Goal: Task Accomplishment & Management: Manage account settings

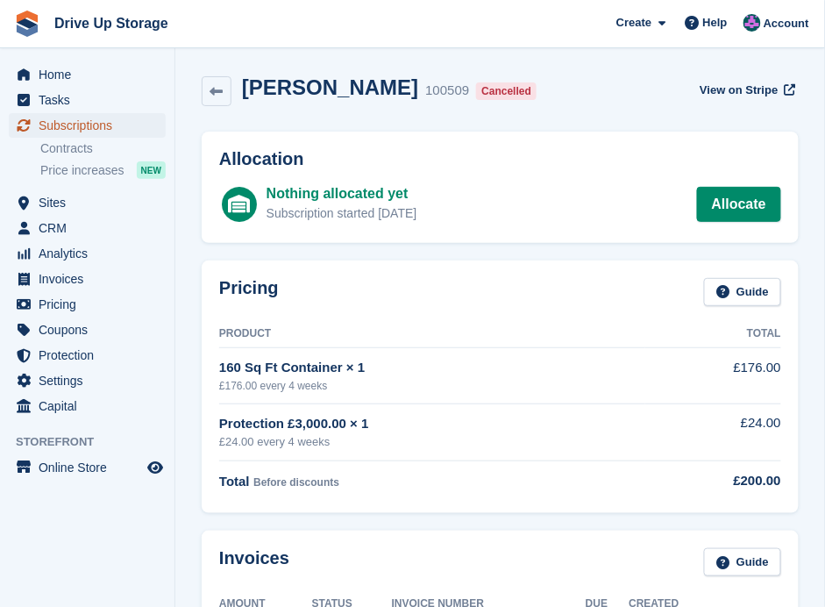
drag, startPoint x: 105, startPoint y: 127, endPoint x: 289, endPoint y: 170, distance: 189.2
click at [105, 127] on span "Subscriptions" at bounding box center [91, 125] width 105 height 25
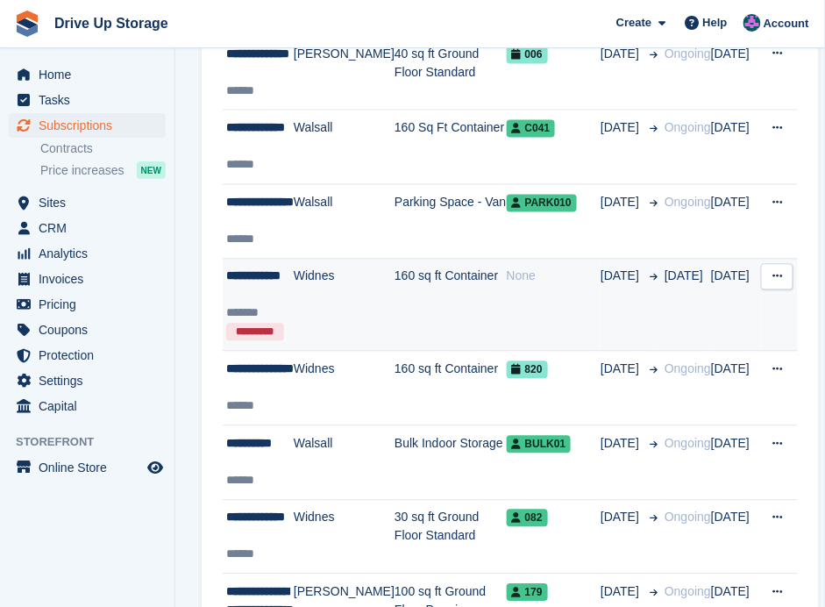
scroll to position [643, 0]
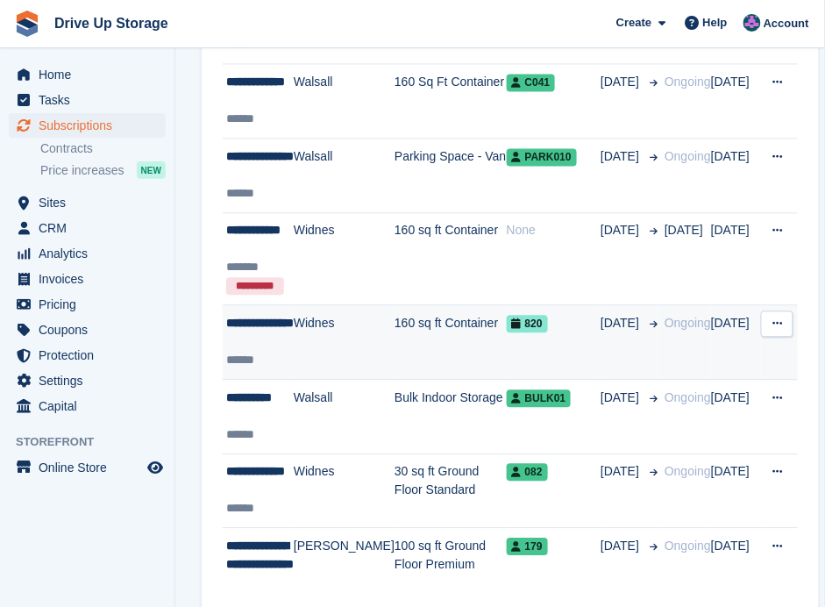
click at [297, 343] on td "Widnes" at bounding box center [344, 343] width 101 height 75
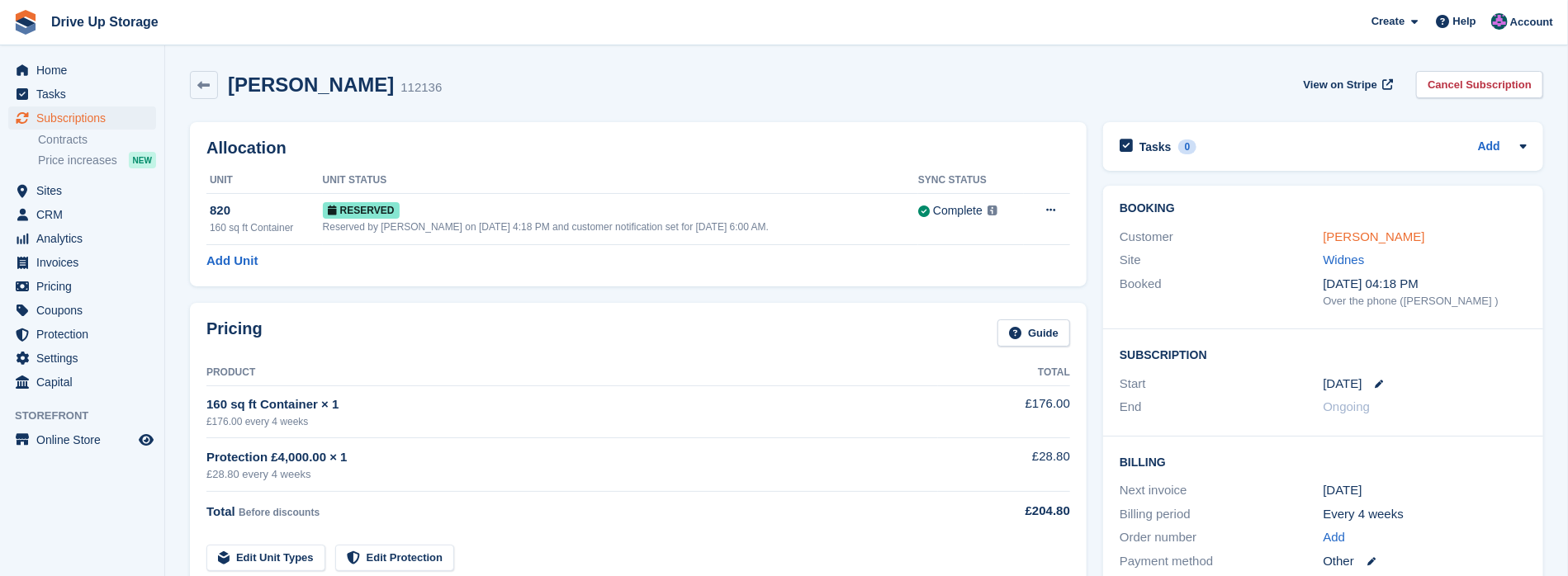
click at [776, 232] on link "[PERSON_NAME]" at bounding box center [1374, 236] width 102 height 14
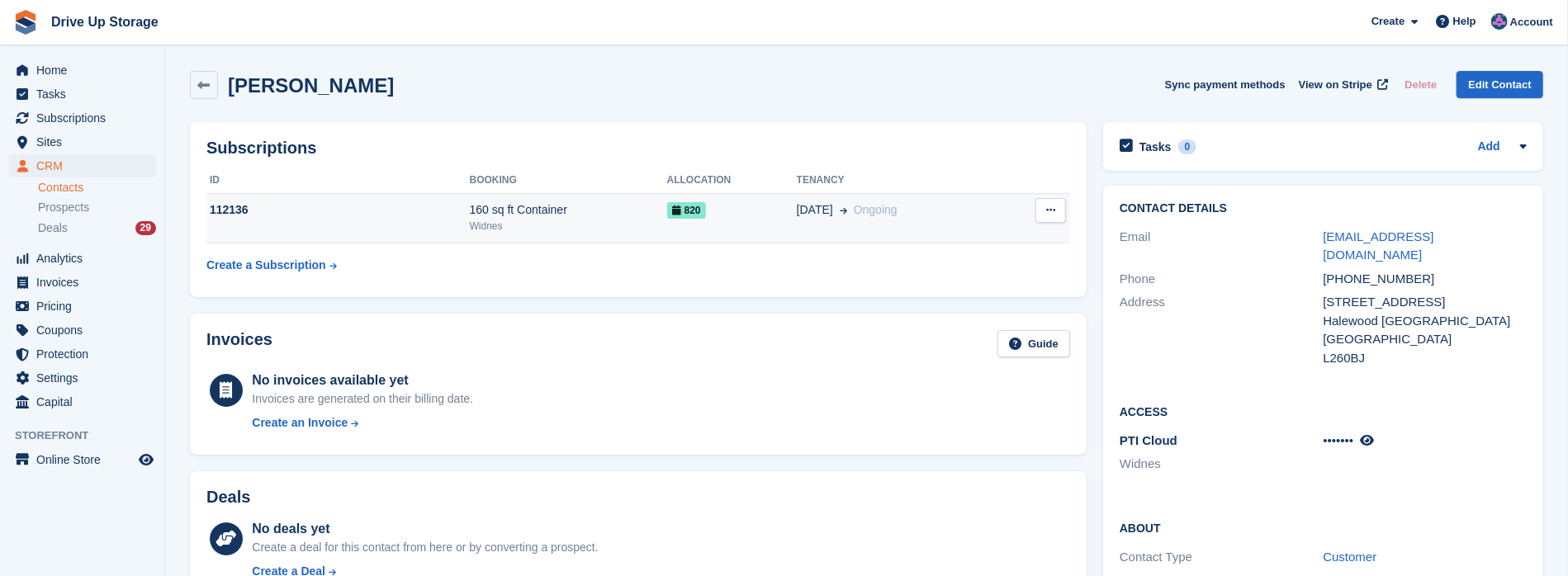
click at [776, 205] on icon at bounding box center [1050, 210] width 9 height 10
click at [776, 202] on span "[DATE]" at bounding box center [814, 210] width 37 height 17
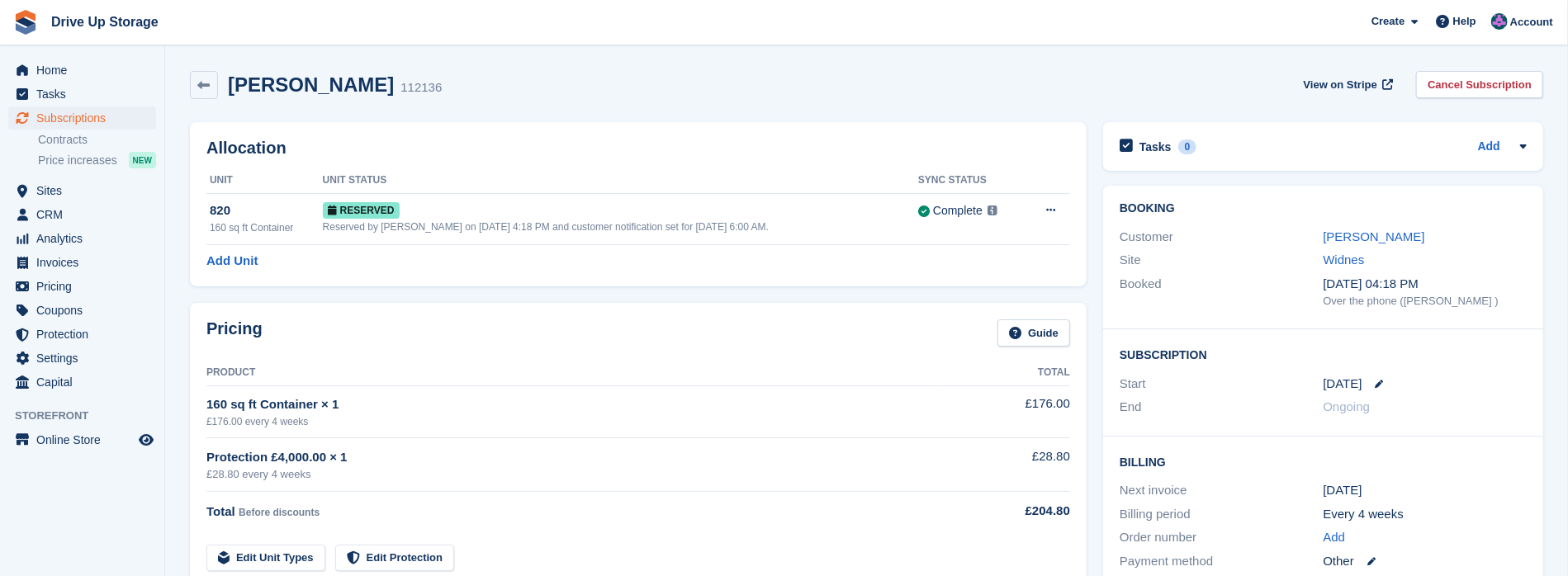
click at [1368, 383] on link at bounding box center [1372, 384] width 22 height 8
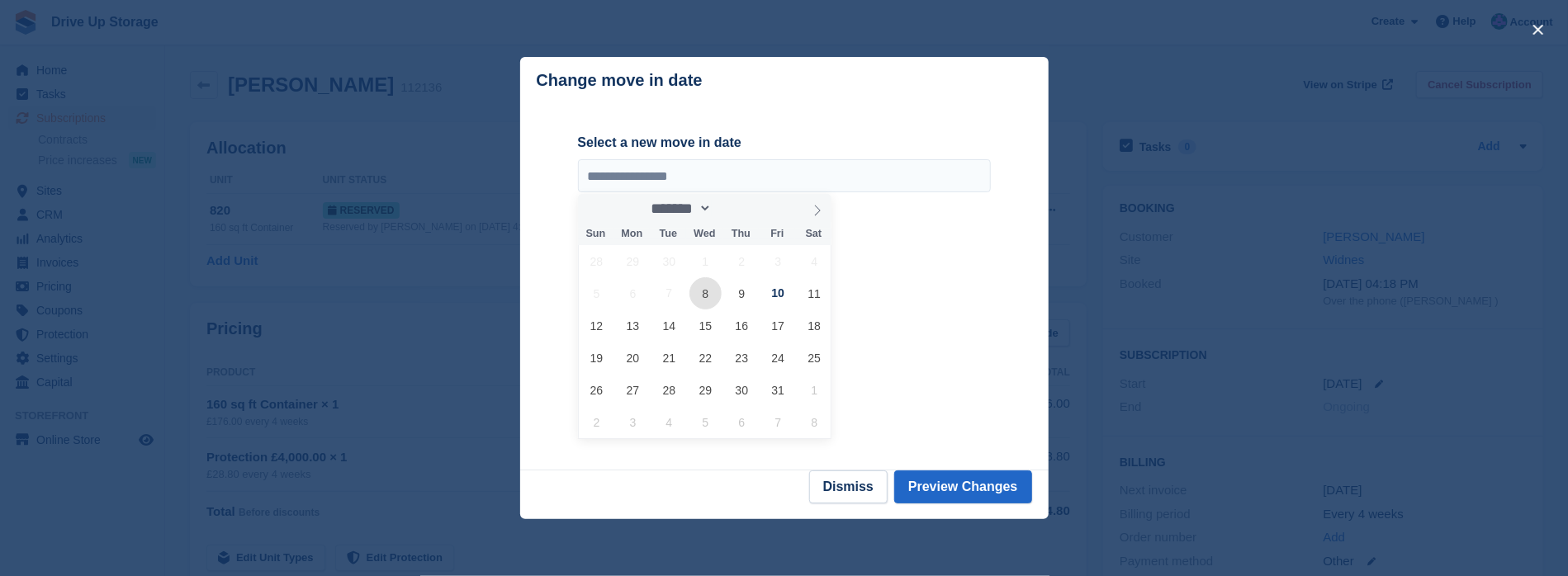
click at [699, 298] on span "8" at bounding box center [705, 294] width 32 height 32
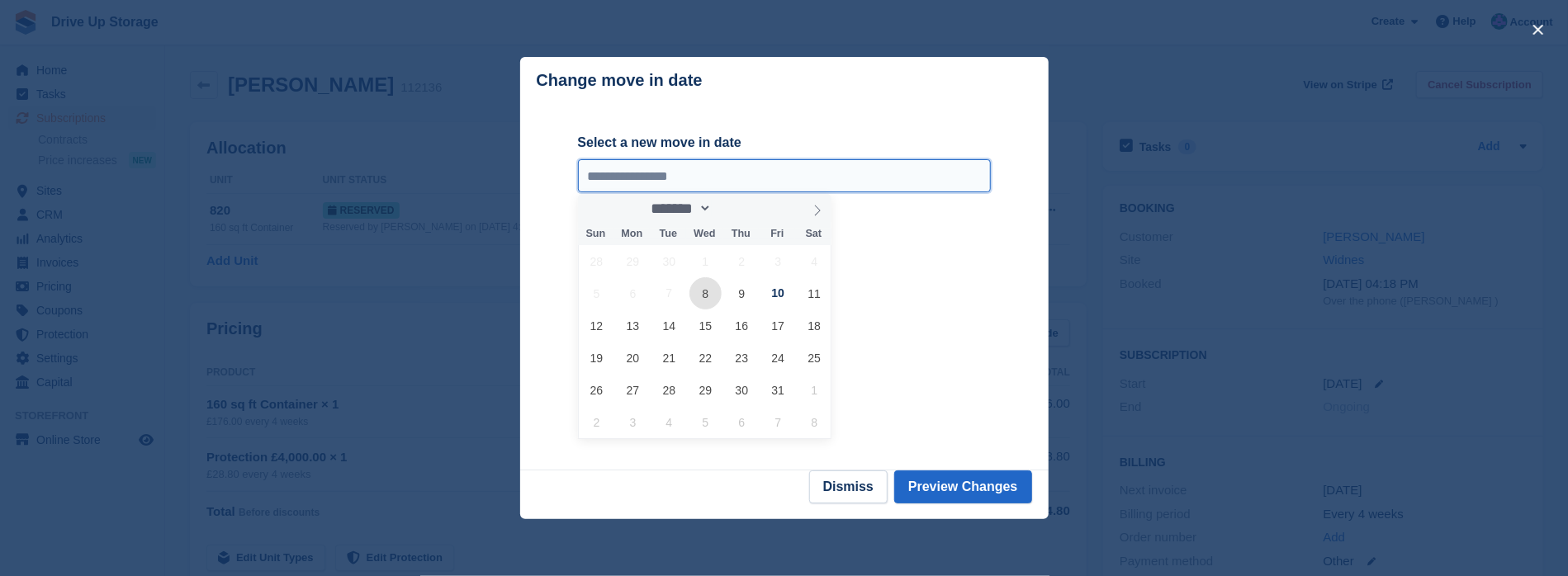
type input "**********"
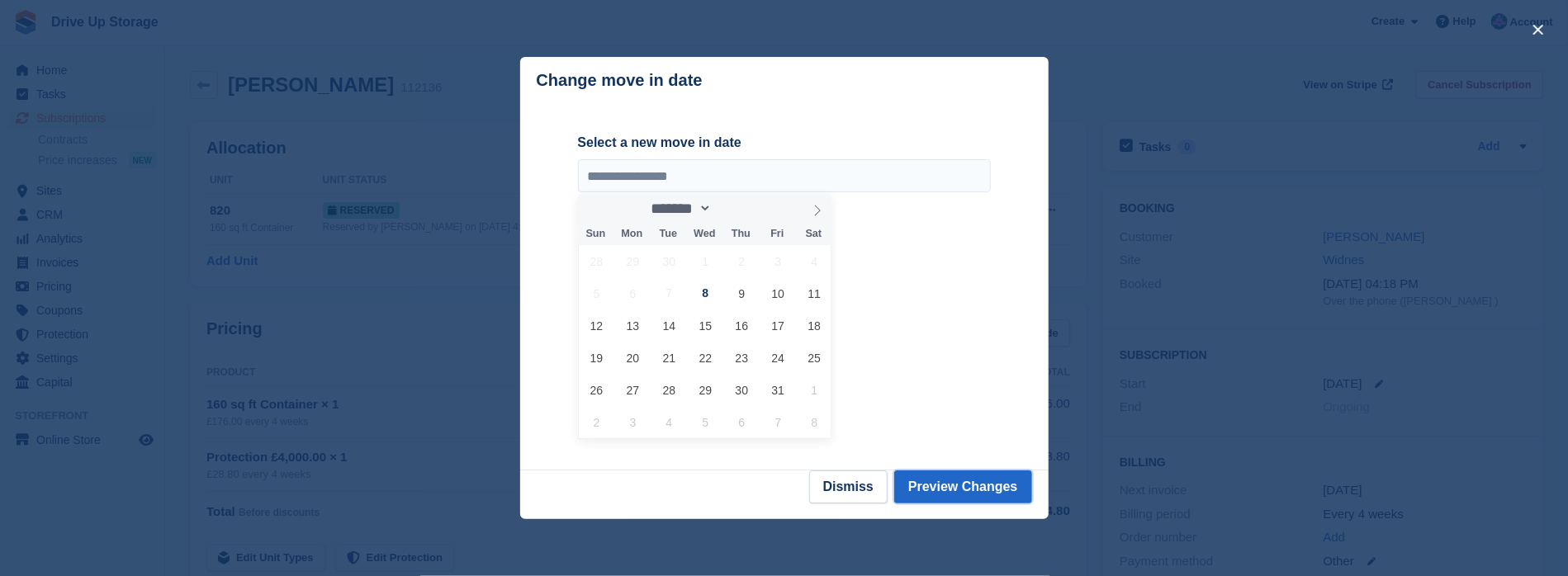
click at [947, 487] on button "Preview Changes" at bounding box center [963, 487] width 137 height 33
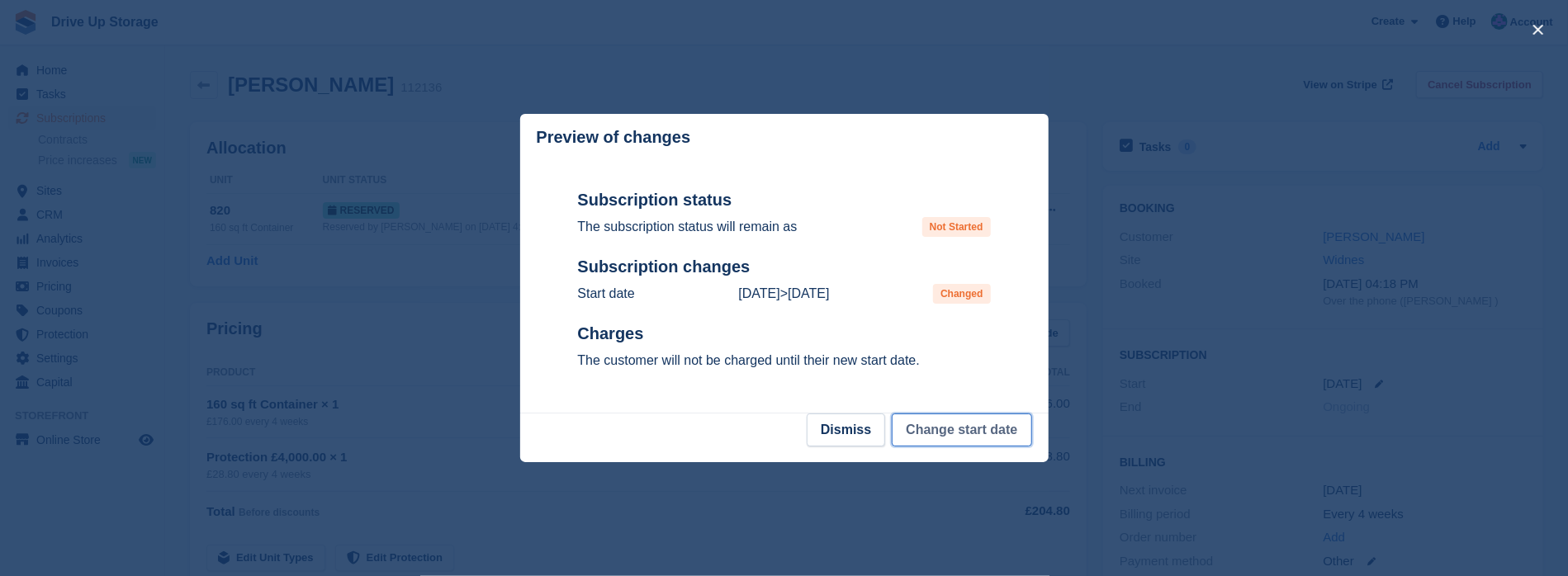
click at [963, 434] on button "Change start date" at bounding box center [961, 429] width 139 height 33
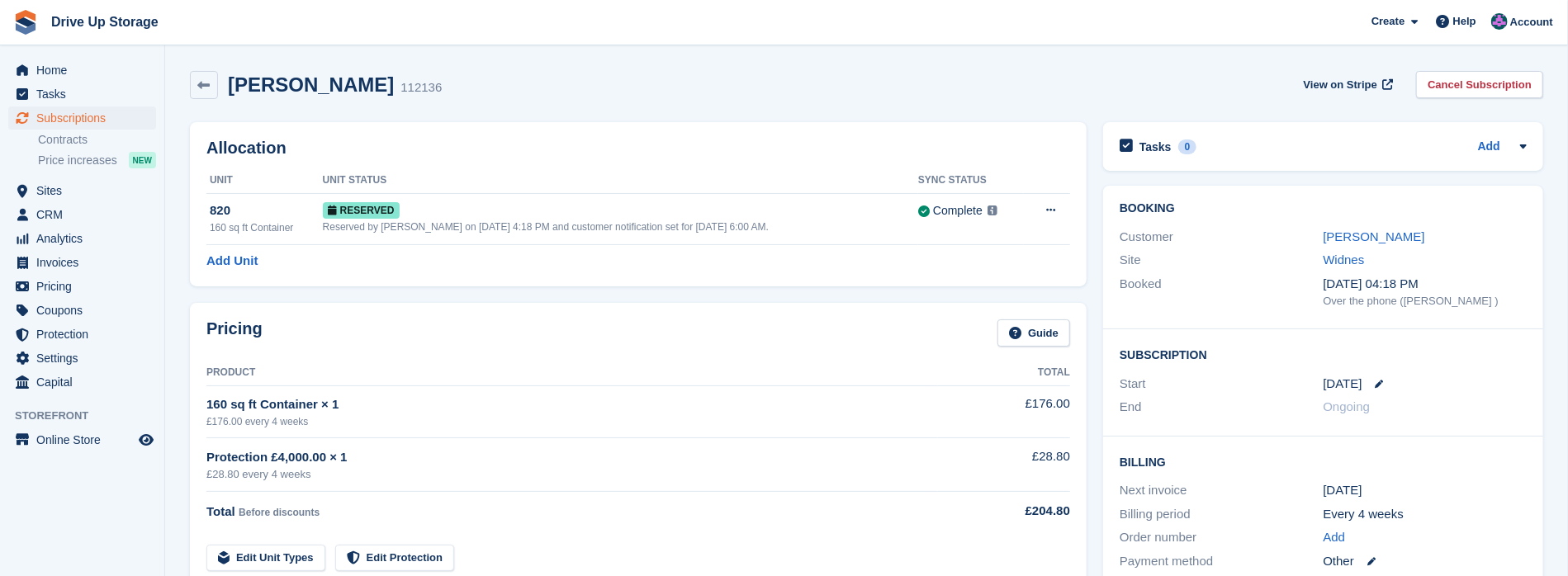
click at [1365, 225] on div "Customer [PERSON_NAME]" at bounding box center [1322, 236] width 407 height 24
click at [1364, 232] on link "[PERSON_NAME]" at bounding box center [1374, 236] width 102 height 14
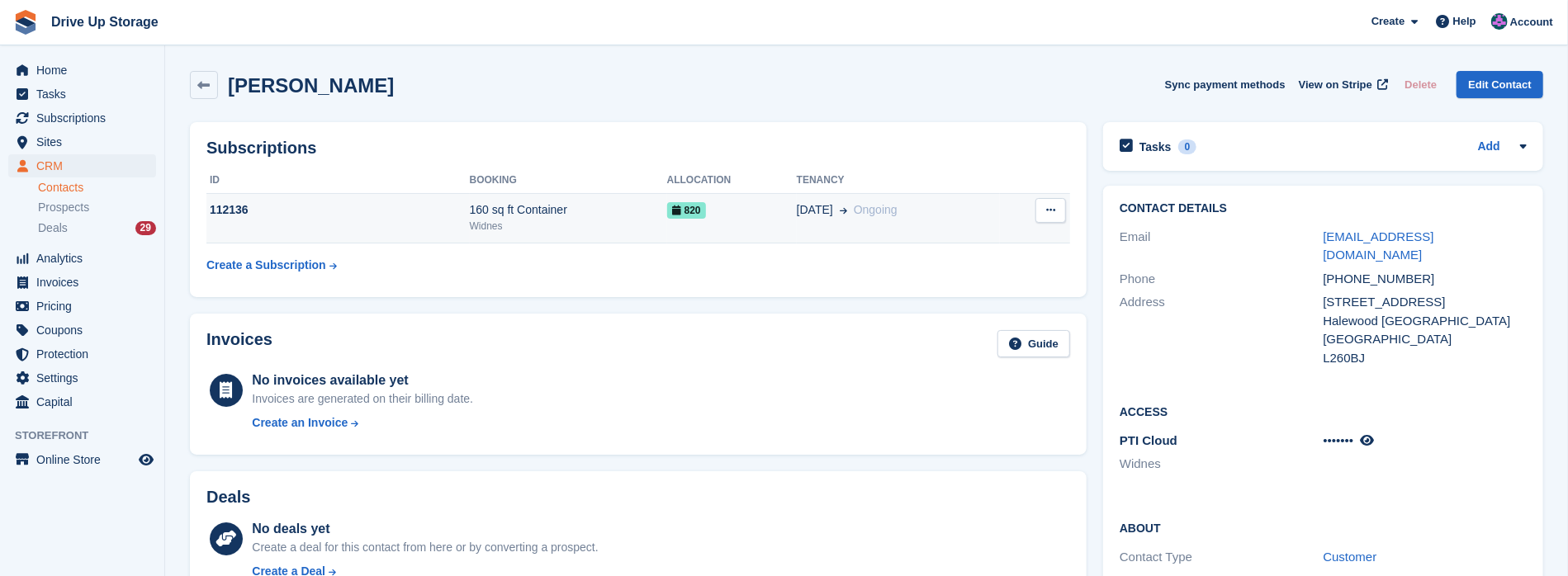
click at [376, 216] on div "112136" at bounding box center [338, 210] width 264 height 17
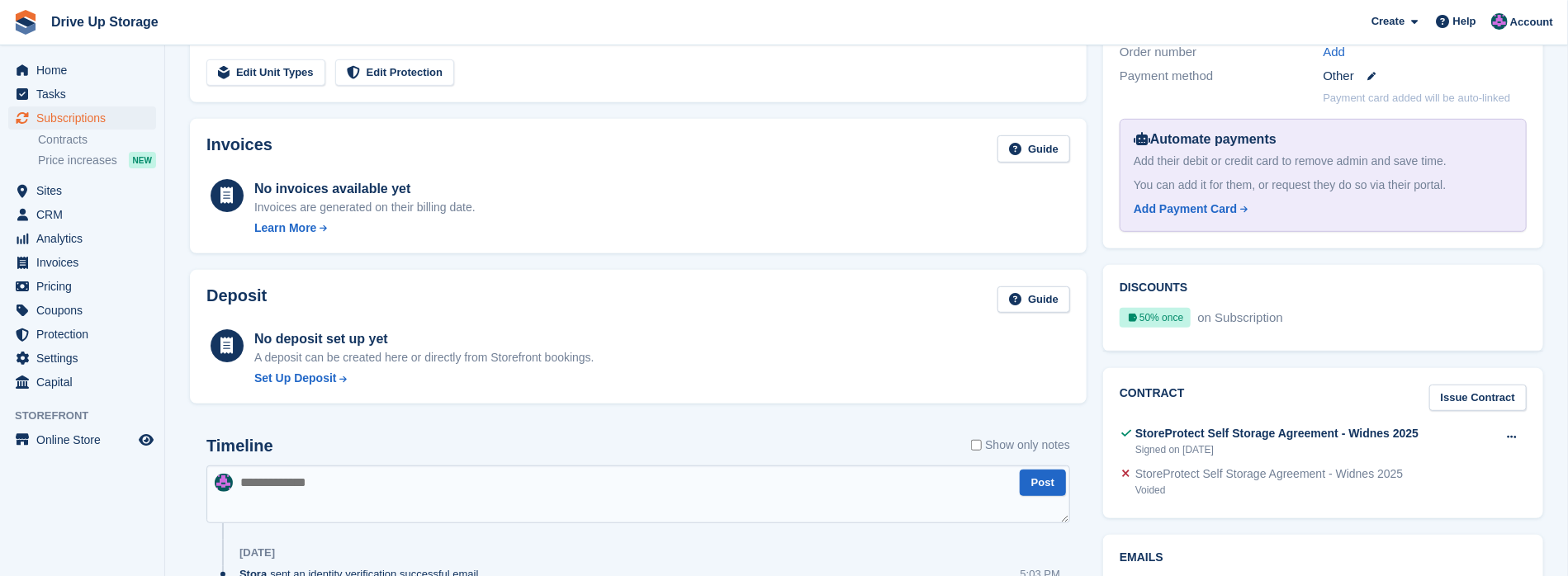
scroll to position [440, 0]
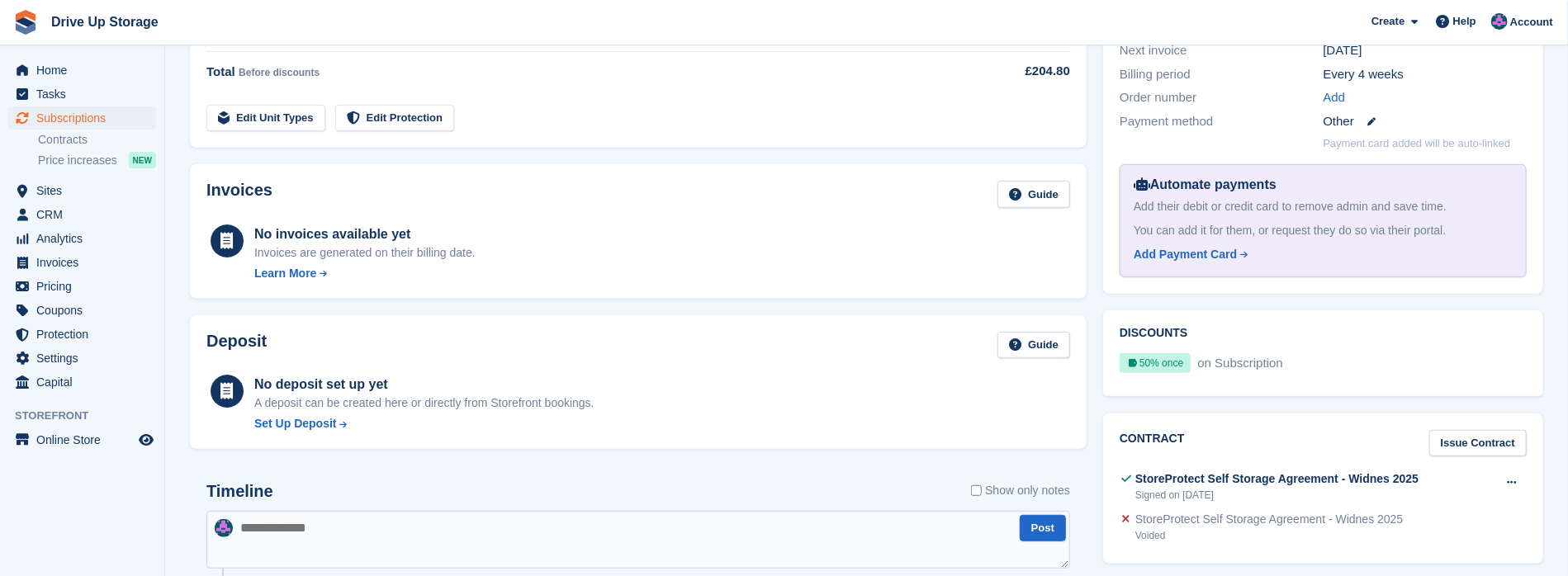
drag, startPoint x: 798, startPoint y: 408, endPoint x: 712, endPoint y: 455, distance: 98.0
click at [798, 408] on div "No deposit set up yet A deposit can be created here or directly from Storefront…" at bounding box center [638, 402] width 864 height 61
drag, startPoint x: 937, startPoint y: 121, endPoint x: 1006, endPoint y: 158, distance: 78.3
click at [937, 121] on td at bounding box center [1003, 108] width 132 height 47
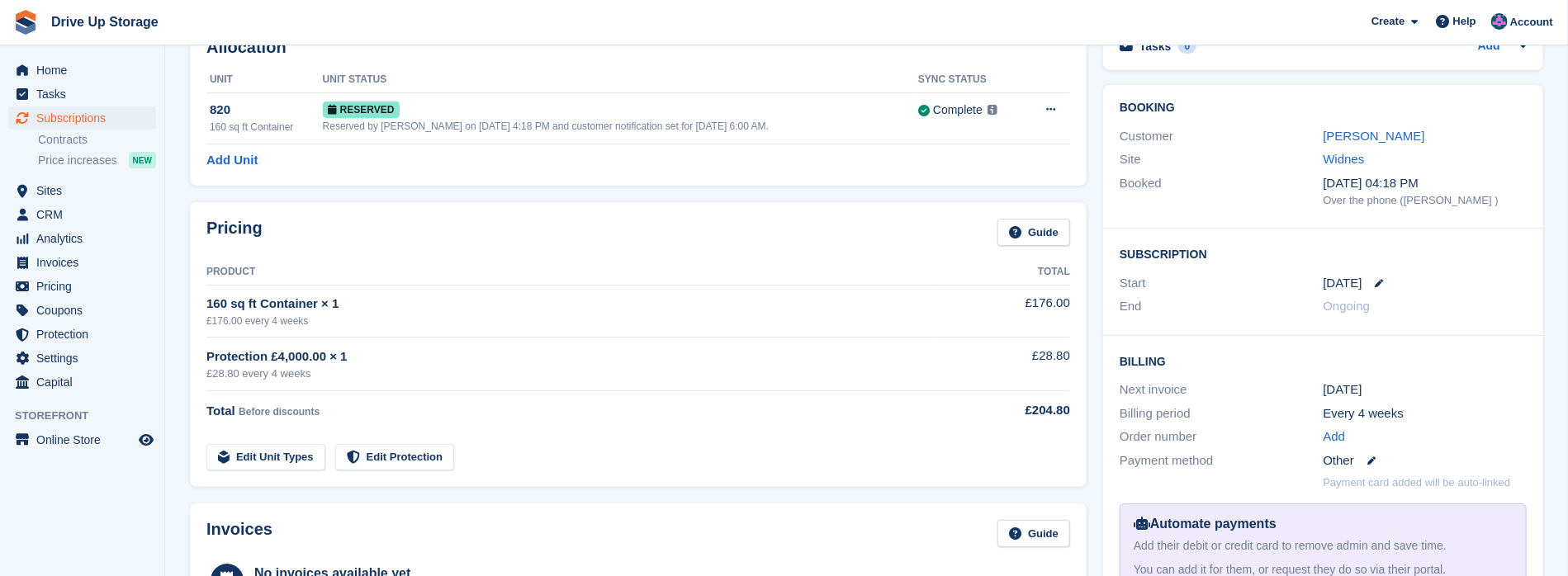
scroll to position [0, 0]
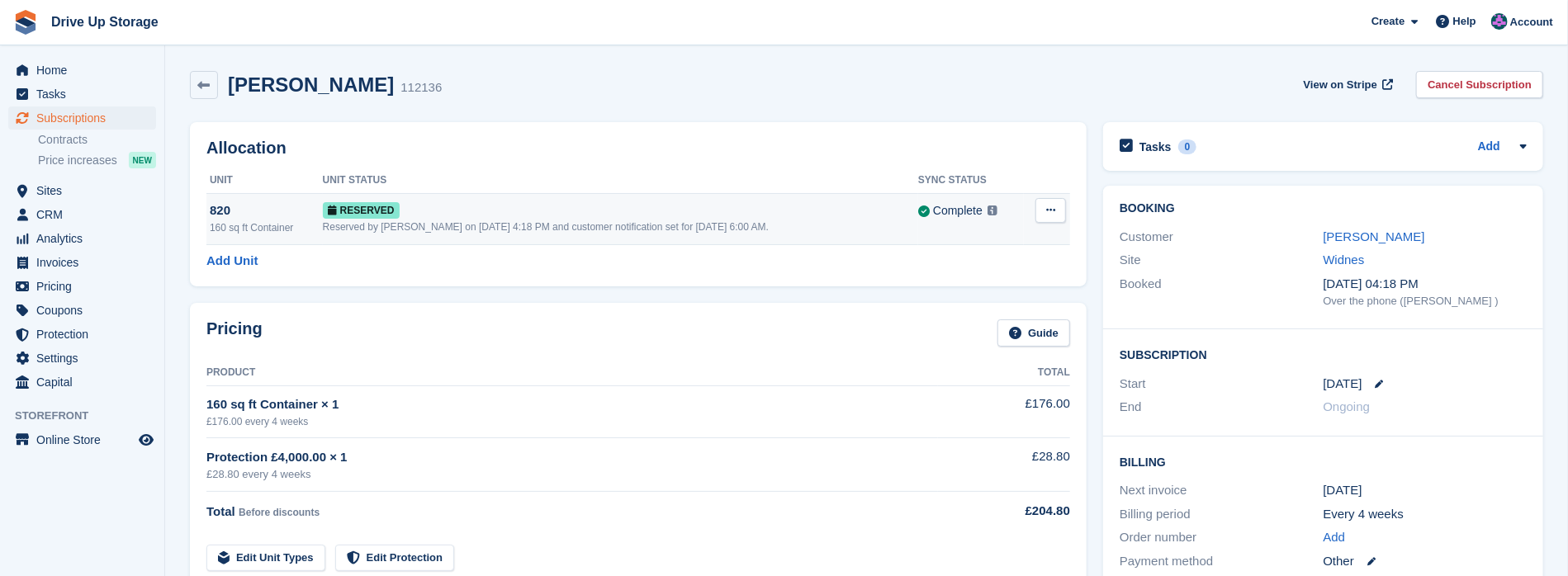
click at [1046, 212] on button at bounding box center [1050, 211] width 30 height 24
click at [997, 232] on p "Grant Early Access" at bounding box center [986, 242] width 144 height 22
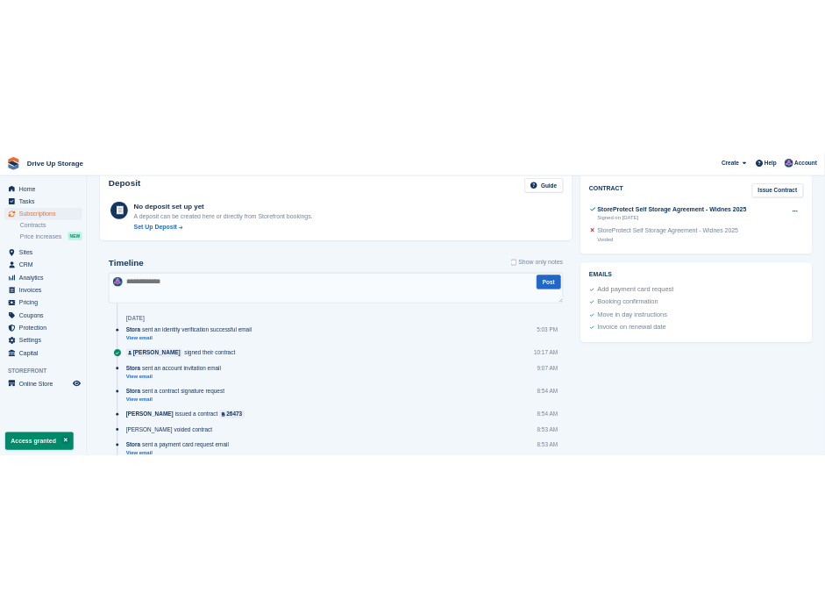
scroll to position [1052, 0]
